Goal: Task Accomplishment & Management: Use online tool/utility

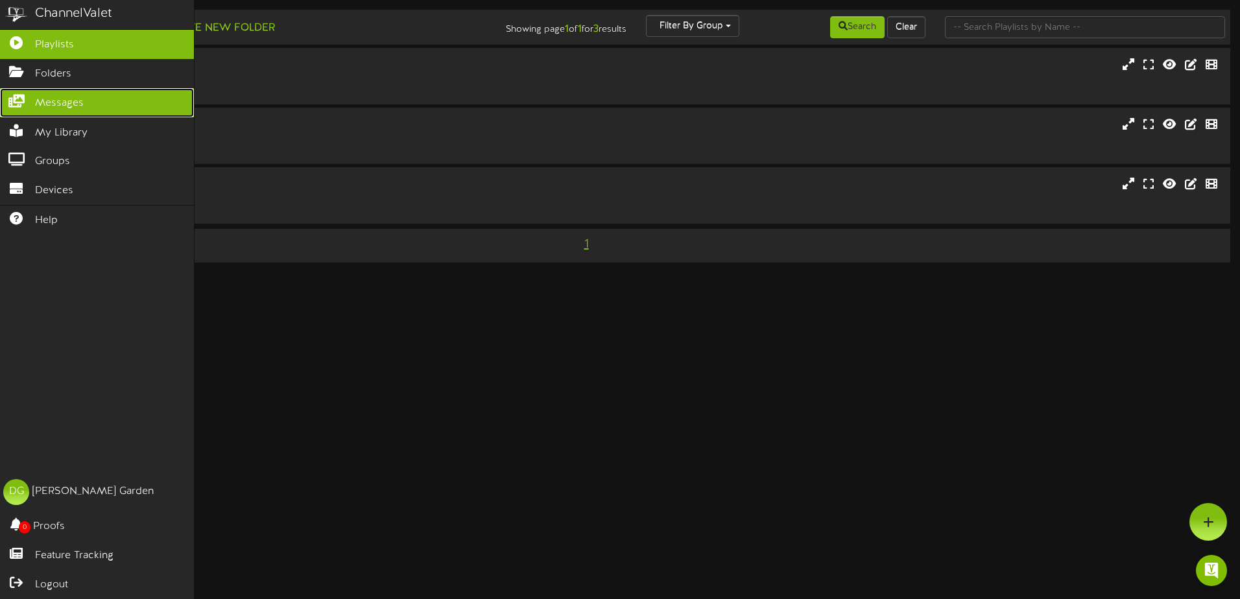
click at [51, 101] on span "Messages" at bounding box center [59, 103] width 49 height 15
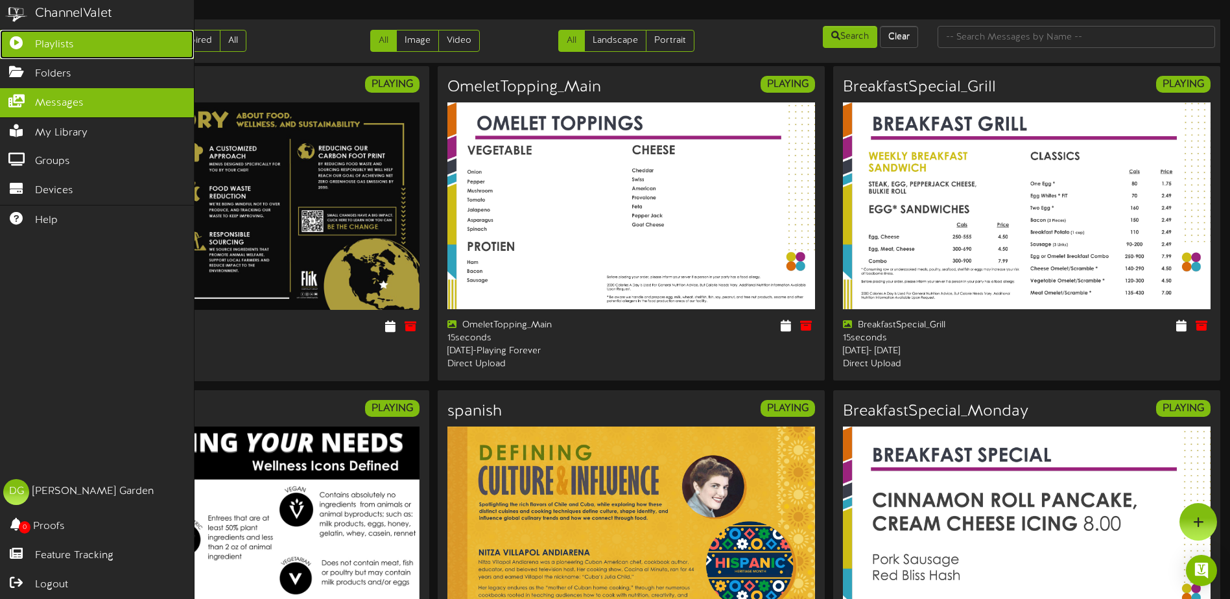
click at [56, 46] on span "Playlists" at bounding box center [54, 45] width 39 height 15
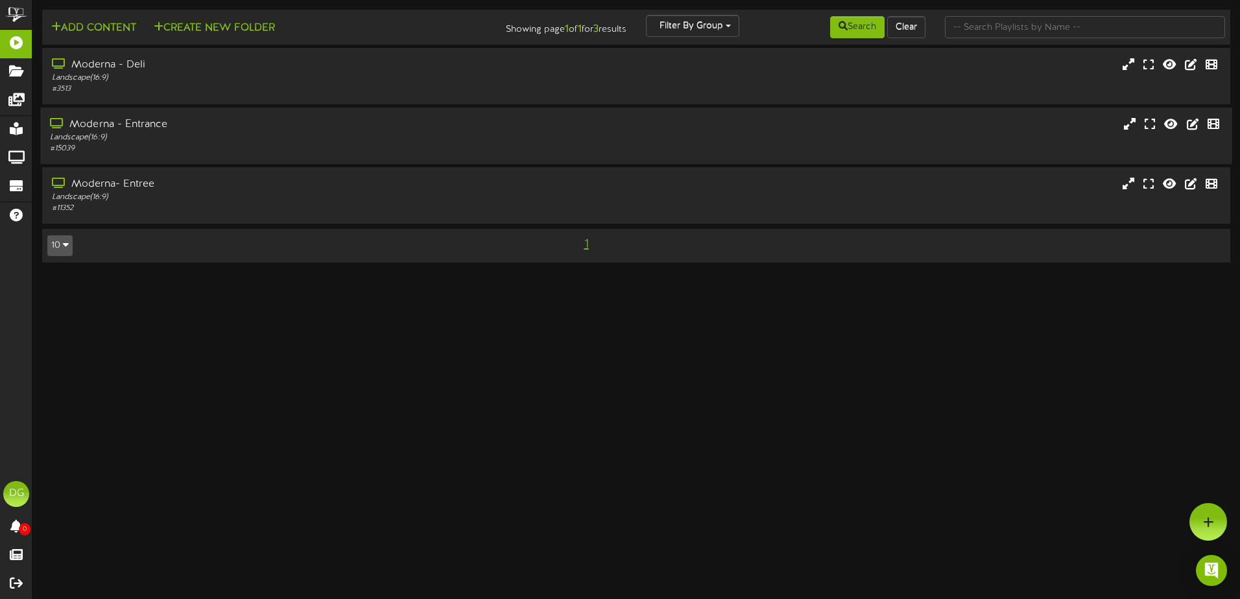
click at [96, 135] on div "Landscape ( 16:9 )" at bounding box center [288, 137] width 477 height 11
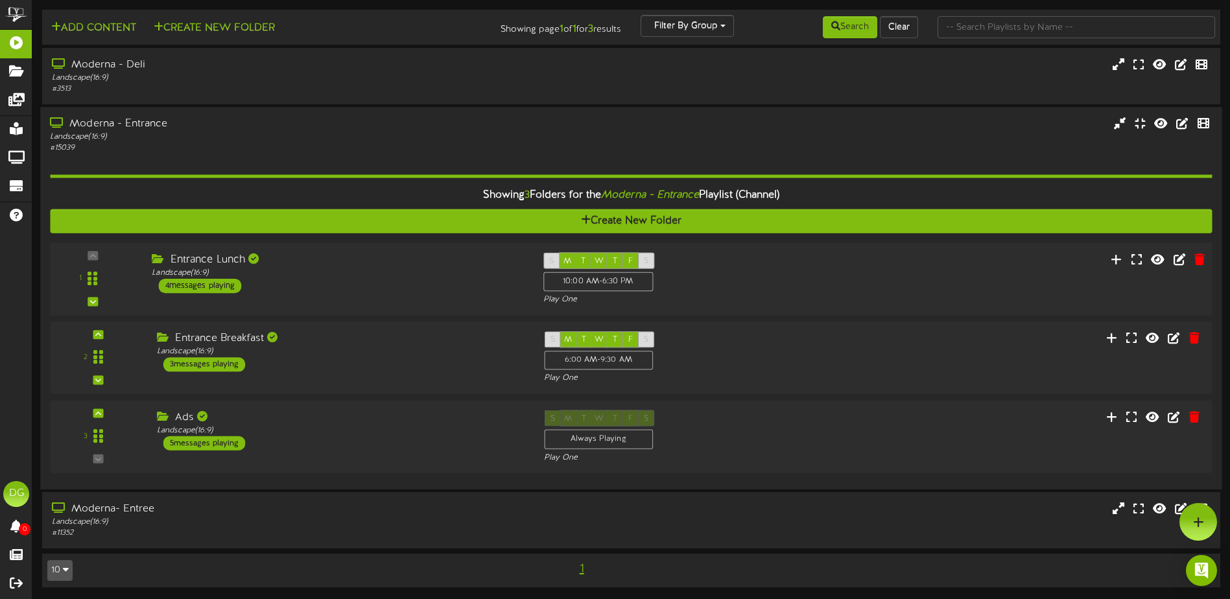
click at [187, 286] on div "4 messages playing" at bounding box center [200, 286] width 83 height 14
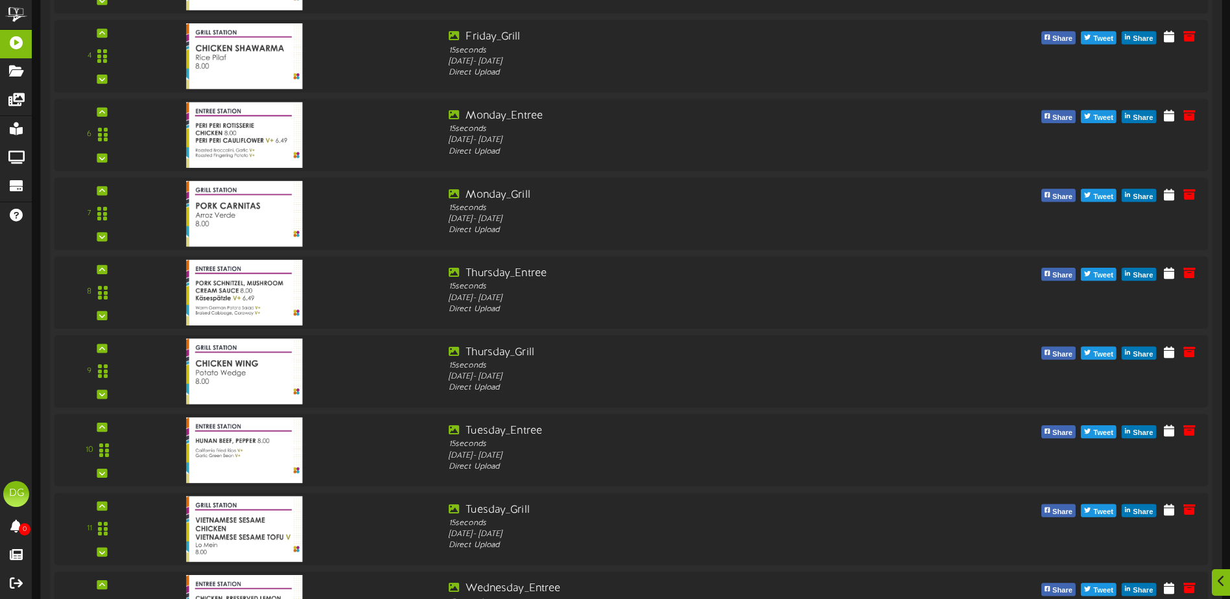
scroll to position [584, 0]
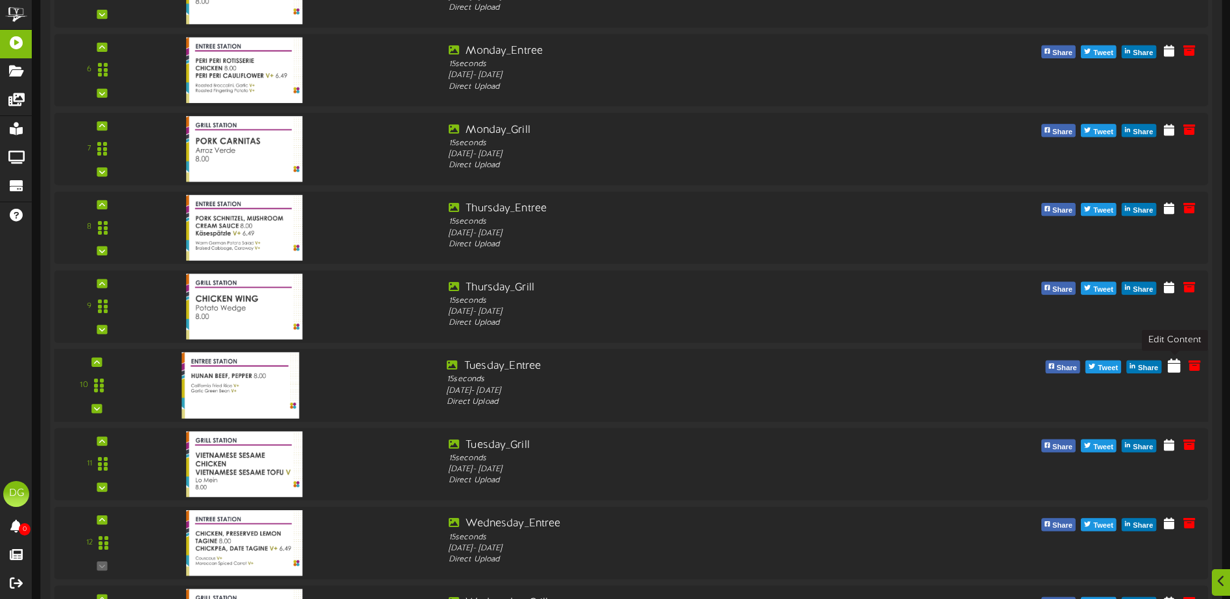
click at [1175, 367] on icon at bounding box center [1174, 365] width 13 height 14
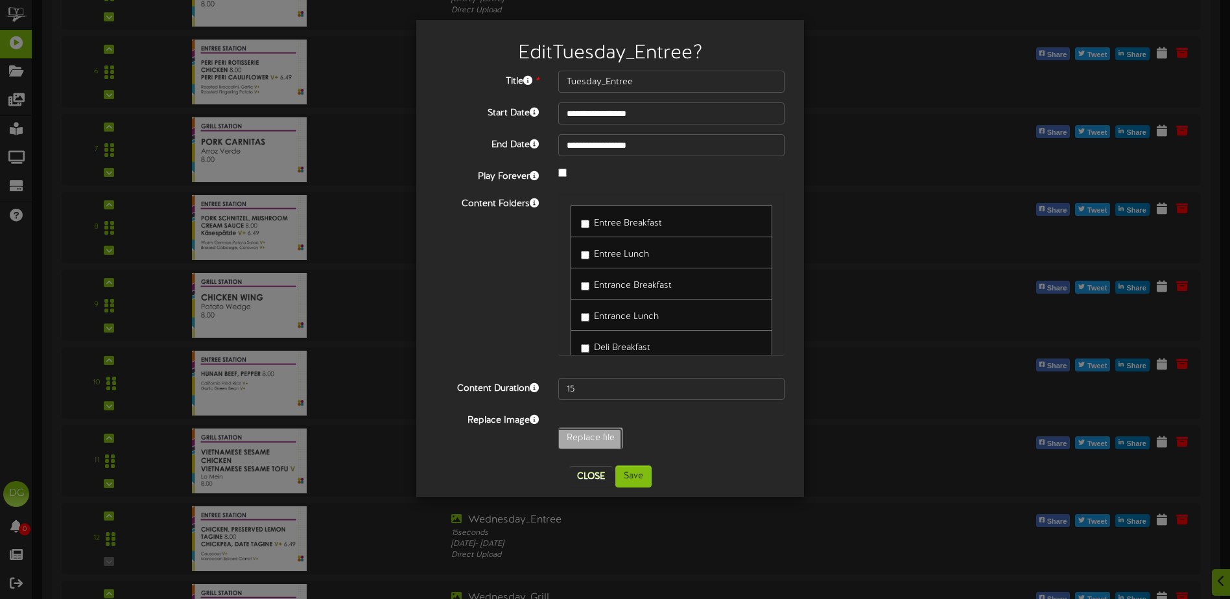
type input "**********"
type input "HunanShrimp"
click at [635, 477] on button "Save" at bounding box center [633, 477] width 36 height 22
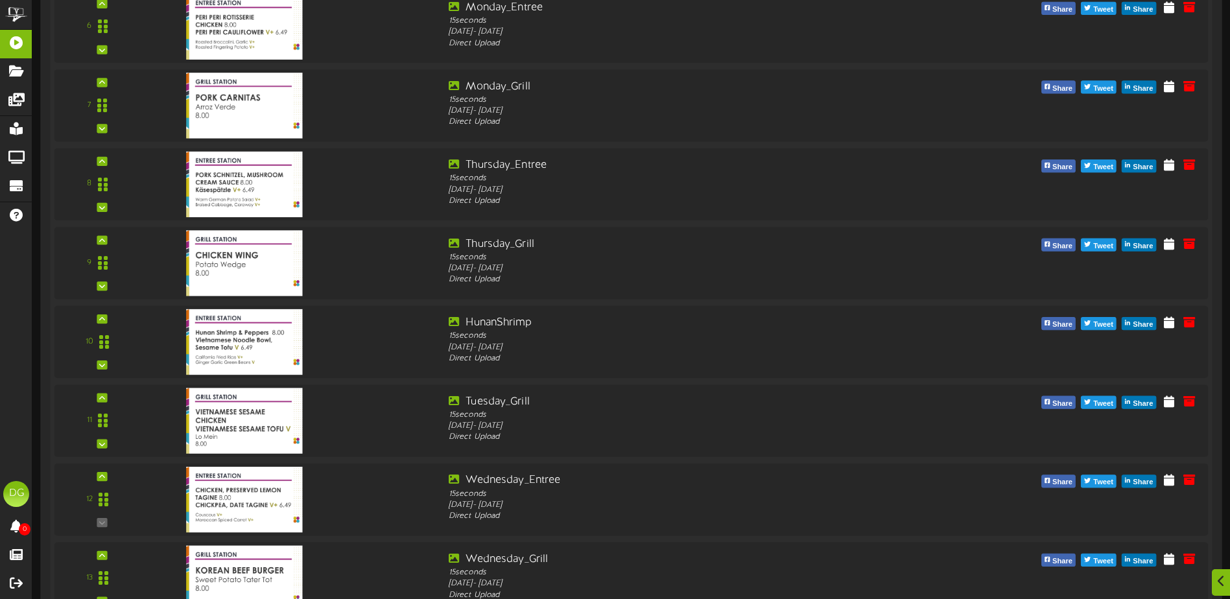
scroll to position [658, 0]
